Goal: Complete application form

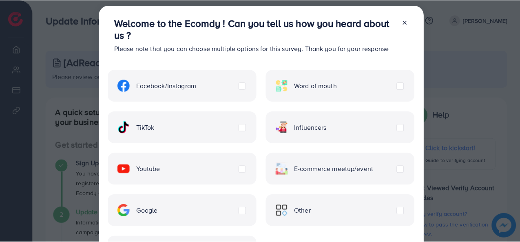
scroll to position [5, 0]
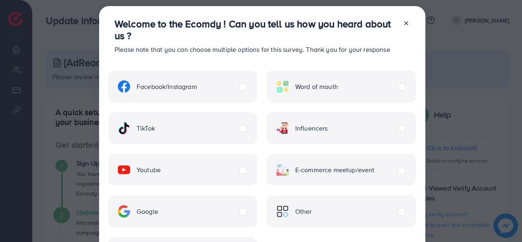
click at [403, 22] on icon at bounding box center [406, 23] width 7 height 7
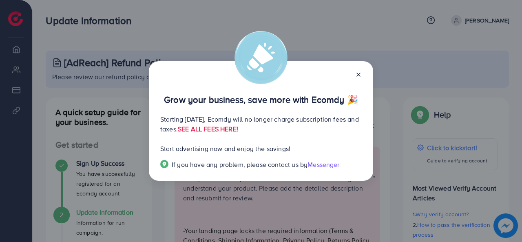
click at [358, 72] on icon at bounding box center [358, 74] width 7 height 7
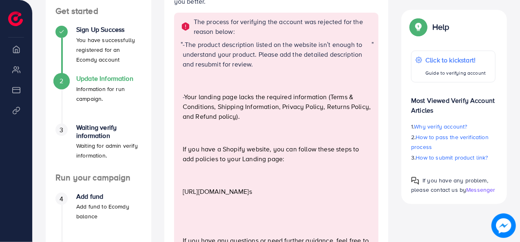
scroll to position [135, 0]
